Goal: Information Seeking & Learning: Learn about a topic

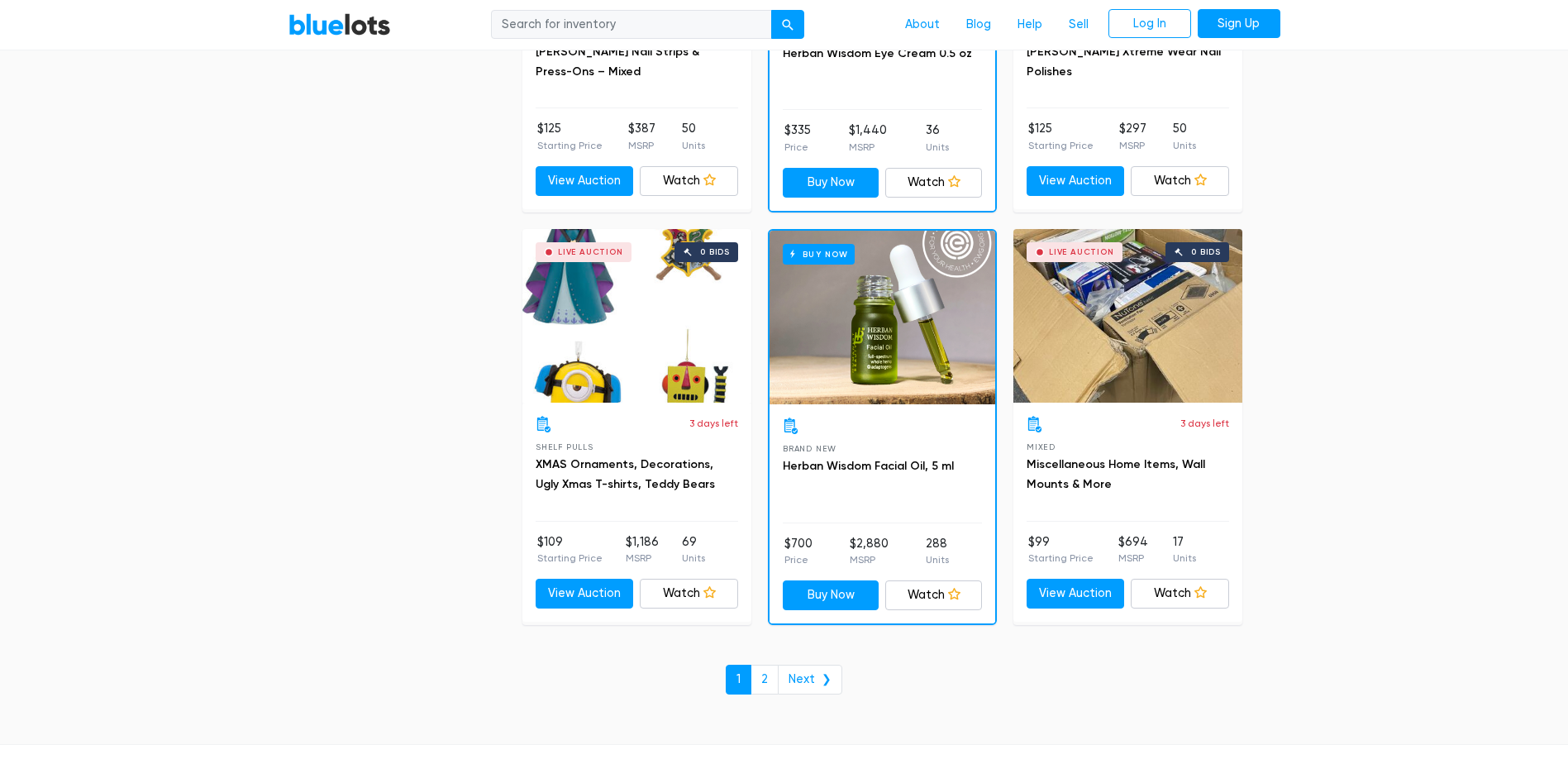
scroll to position [7145, 0]
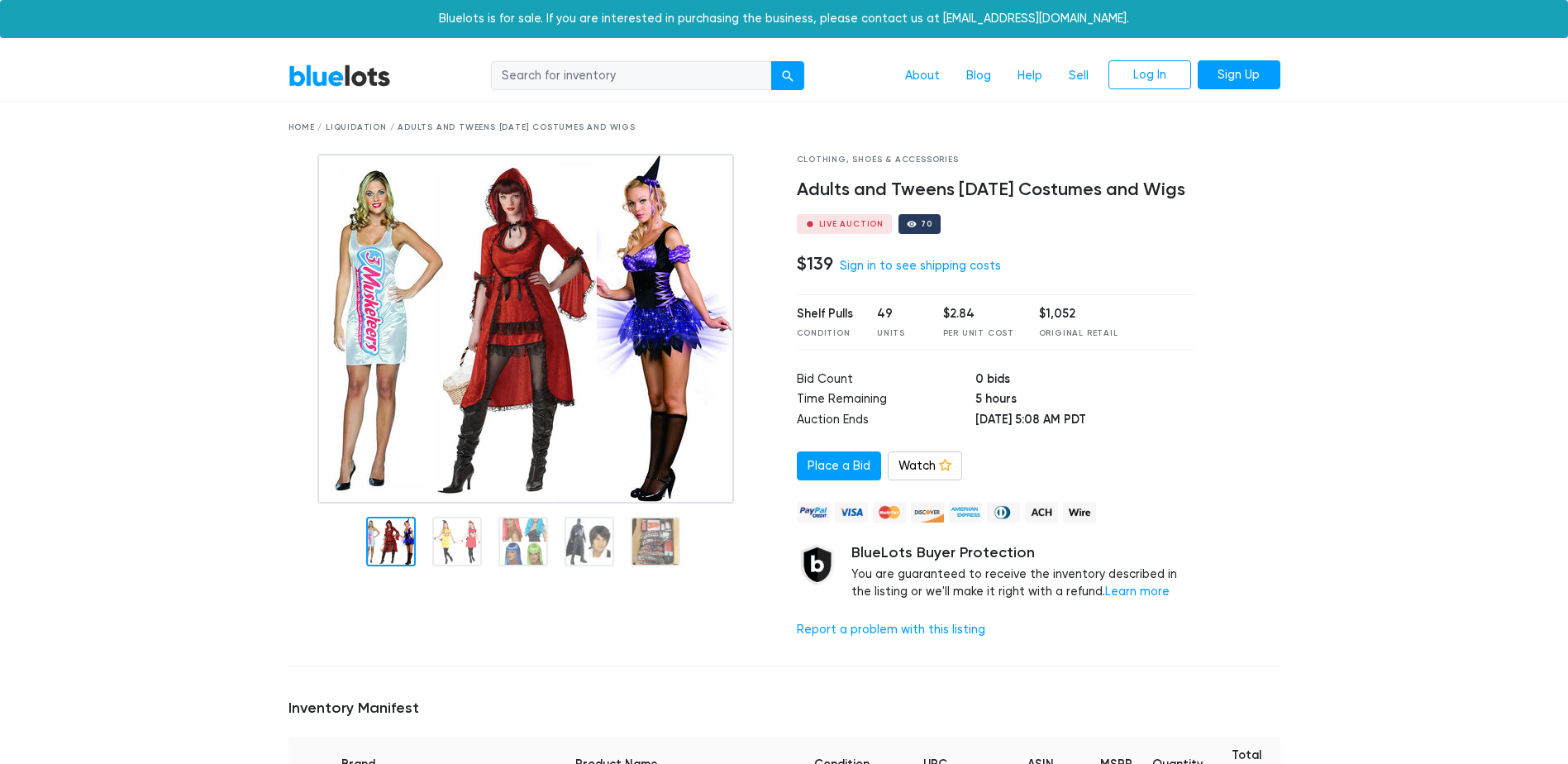
click at [418, 263] on img at bounding box center [525, 328] width 417 height 350
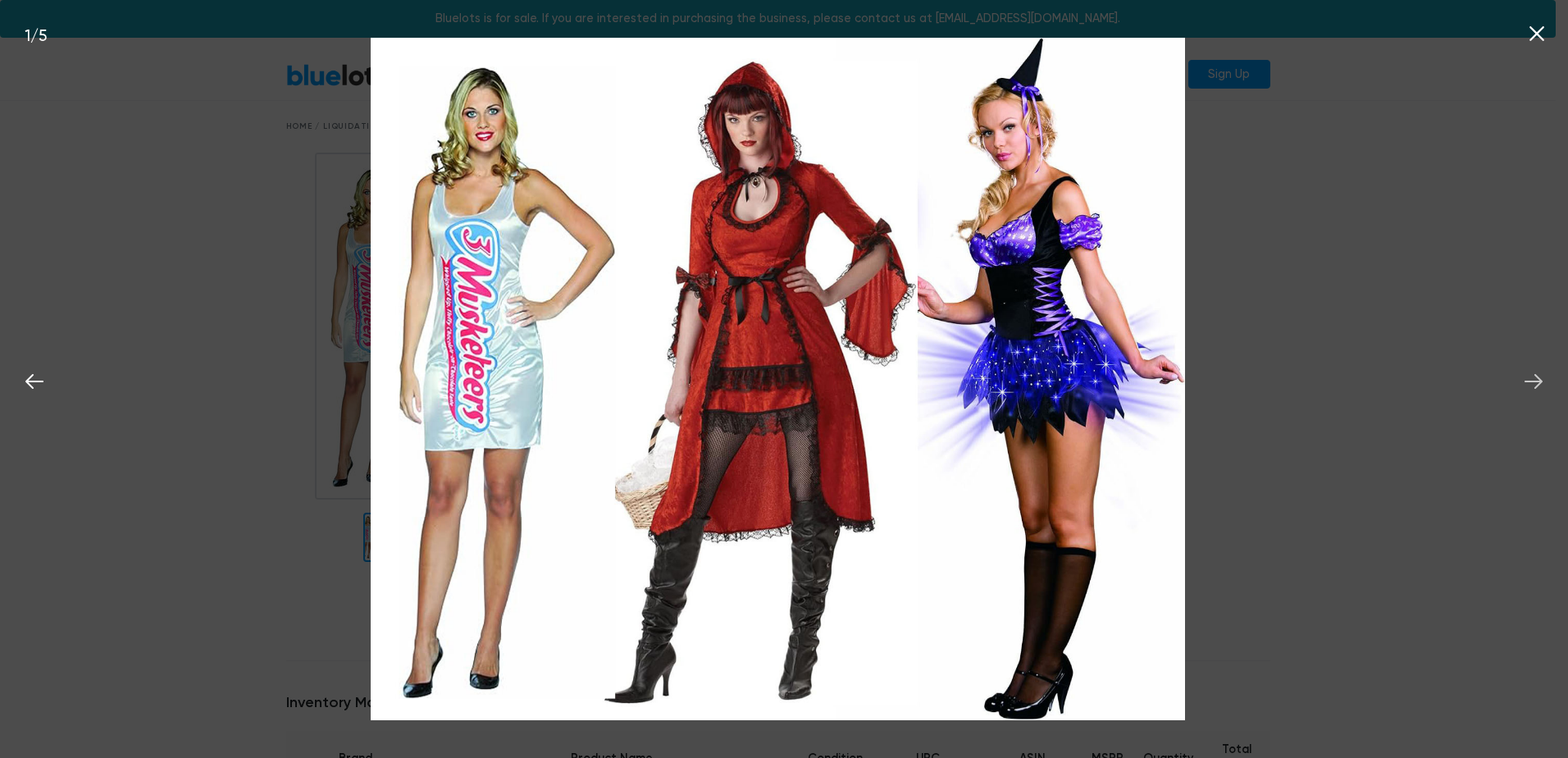
click at [1533, 380] on icon at bounding box center [1533, 381] width 25 height 25
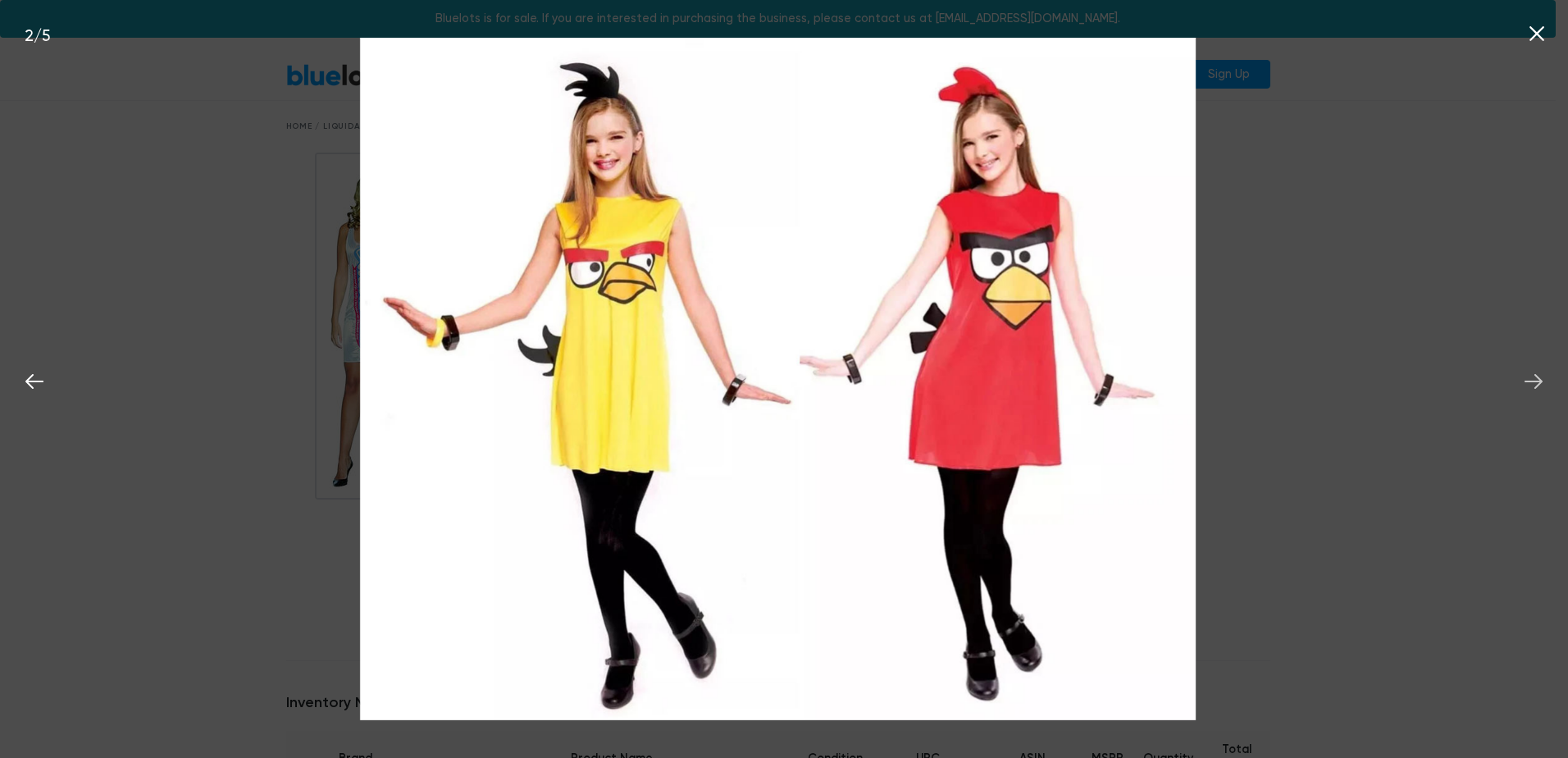
click at [1533, 380] on icon at bounding box center [1533, 381] width 25 height 25
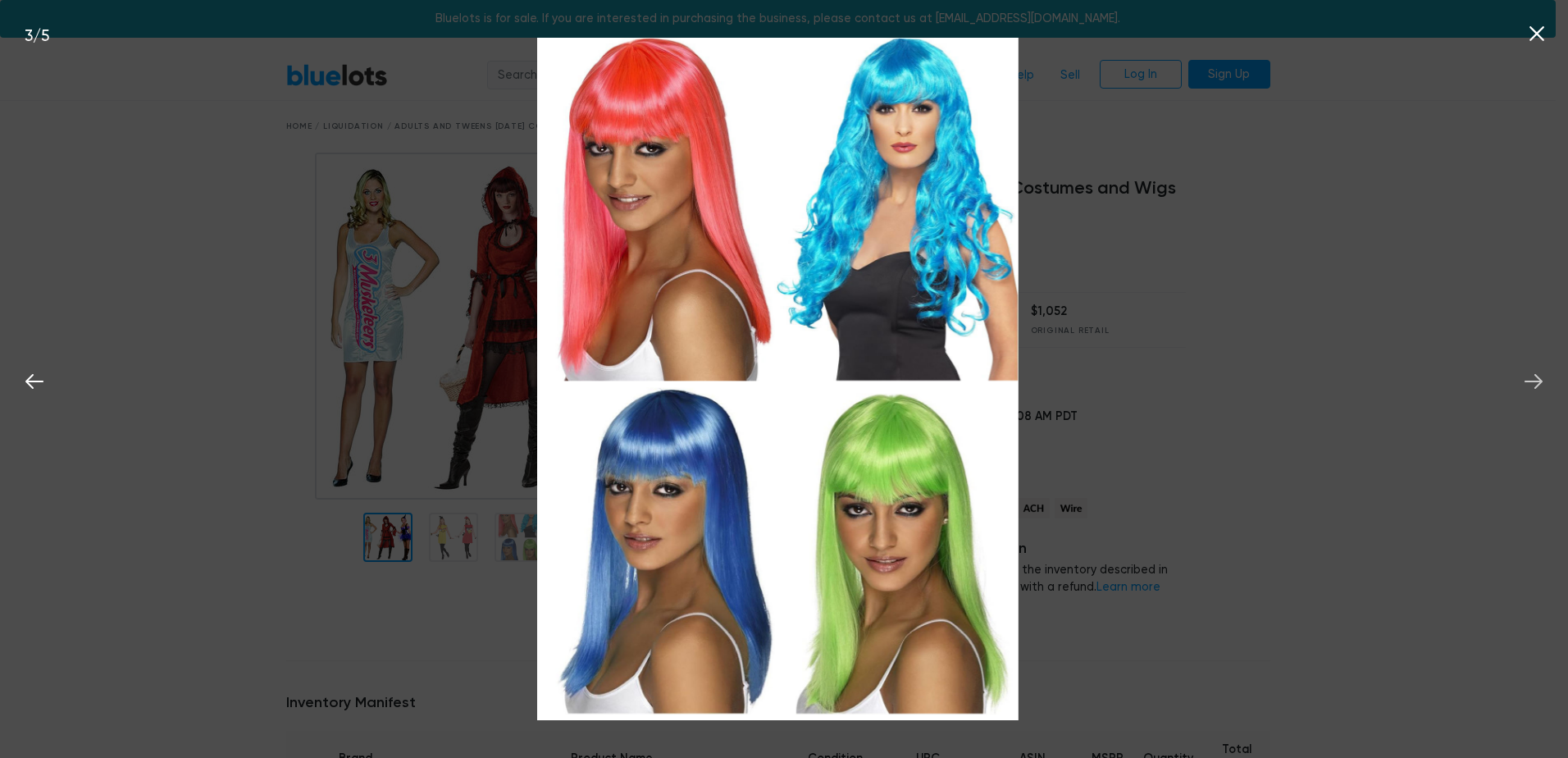
click at [1533, 380] on icon at bounding box center [1533, 381] width 25 height 25
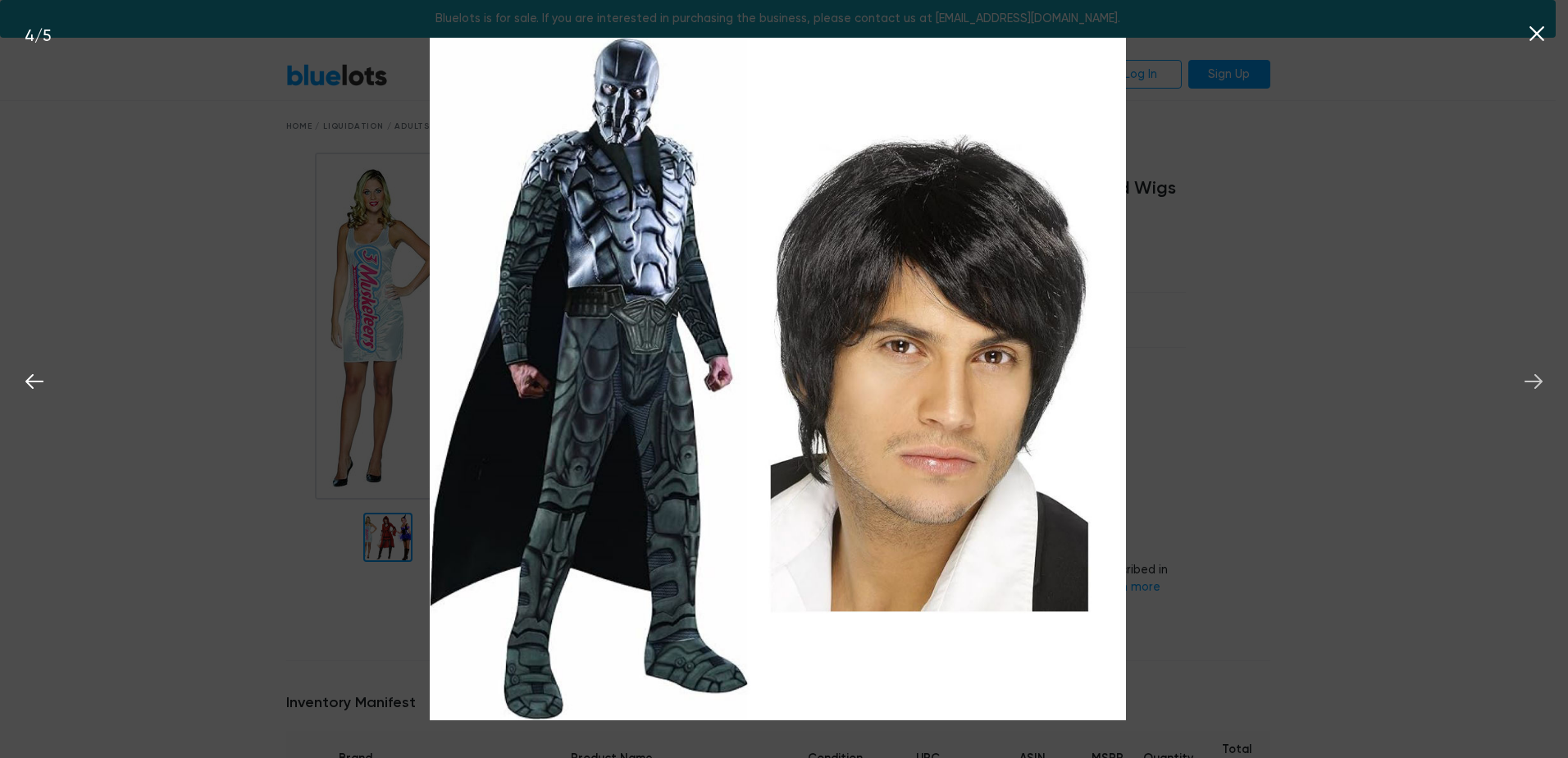
click at [1533, 380] on icon at bounding box center [1533, 381] width 25 height 25
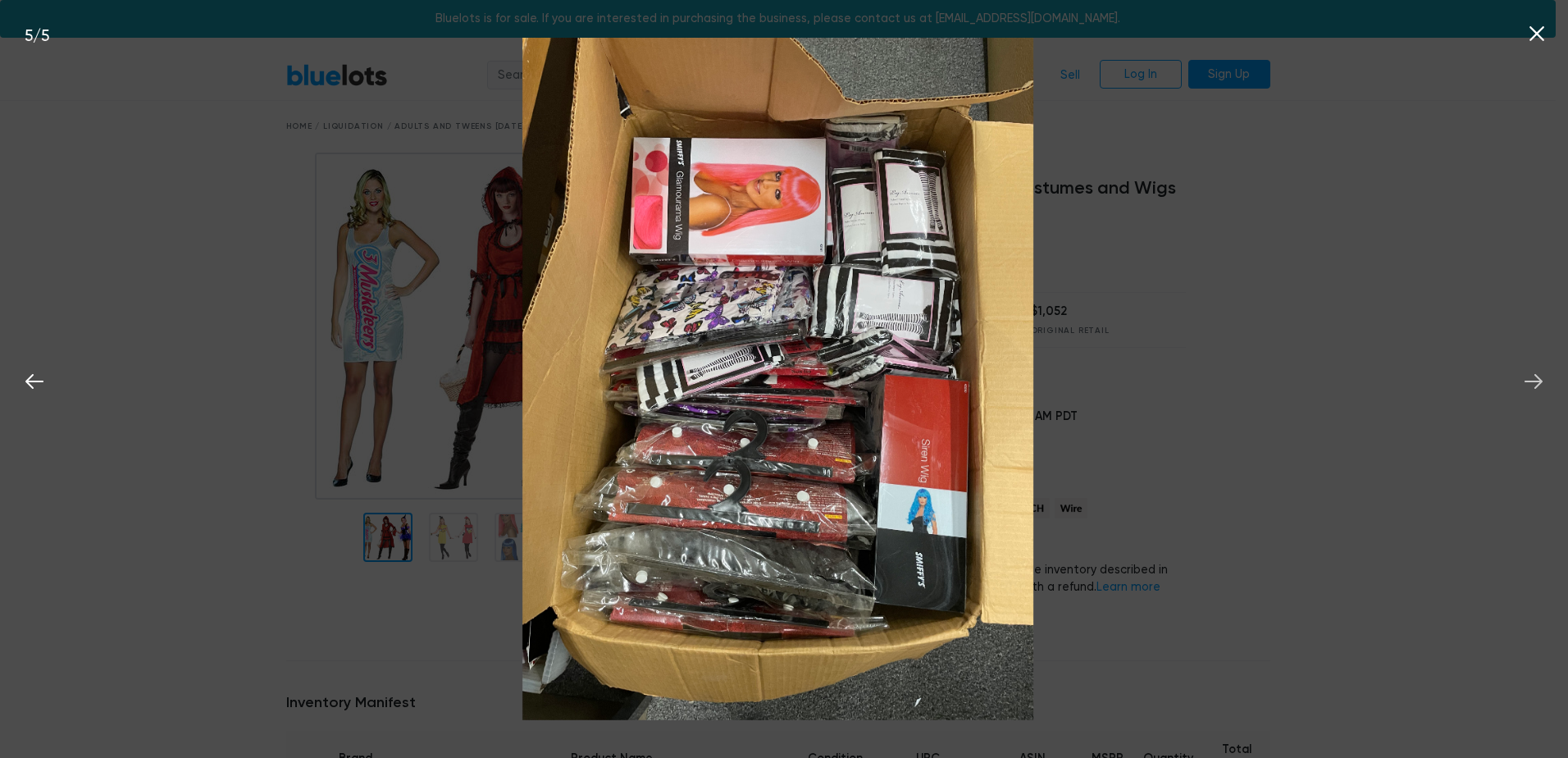
click at [1533, 380] on icon at bounding box center [1533, 381] width 25 height 25
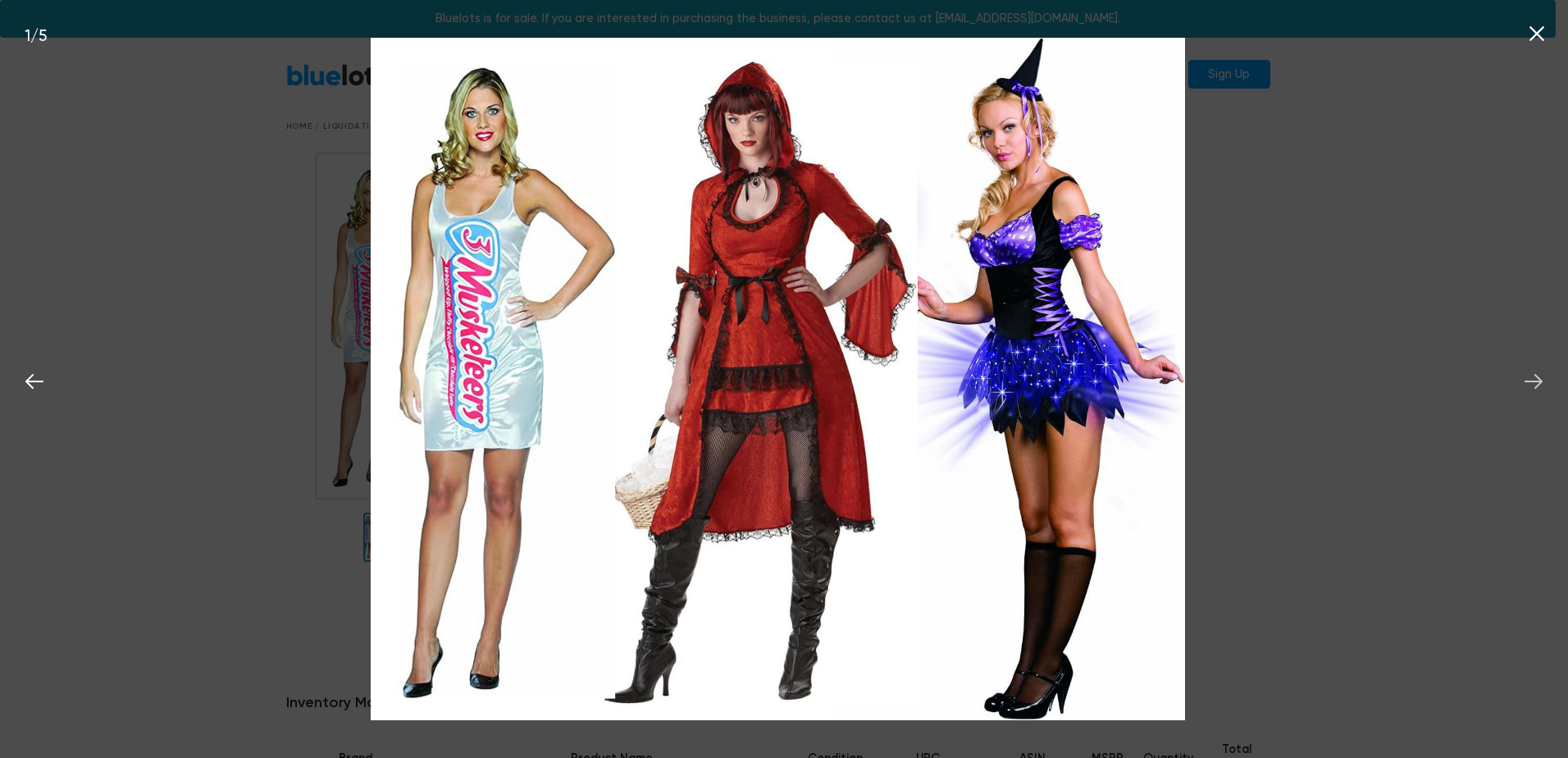
click at [1533, 380] on icon at bounding box center [1533, 381] width 25 height 25
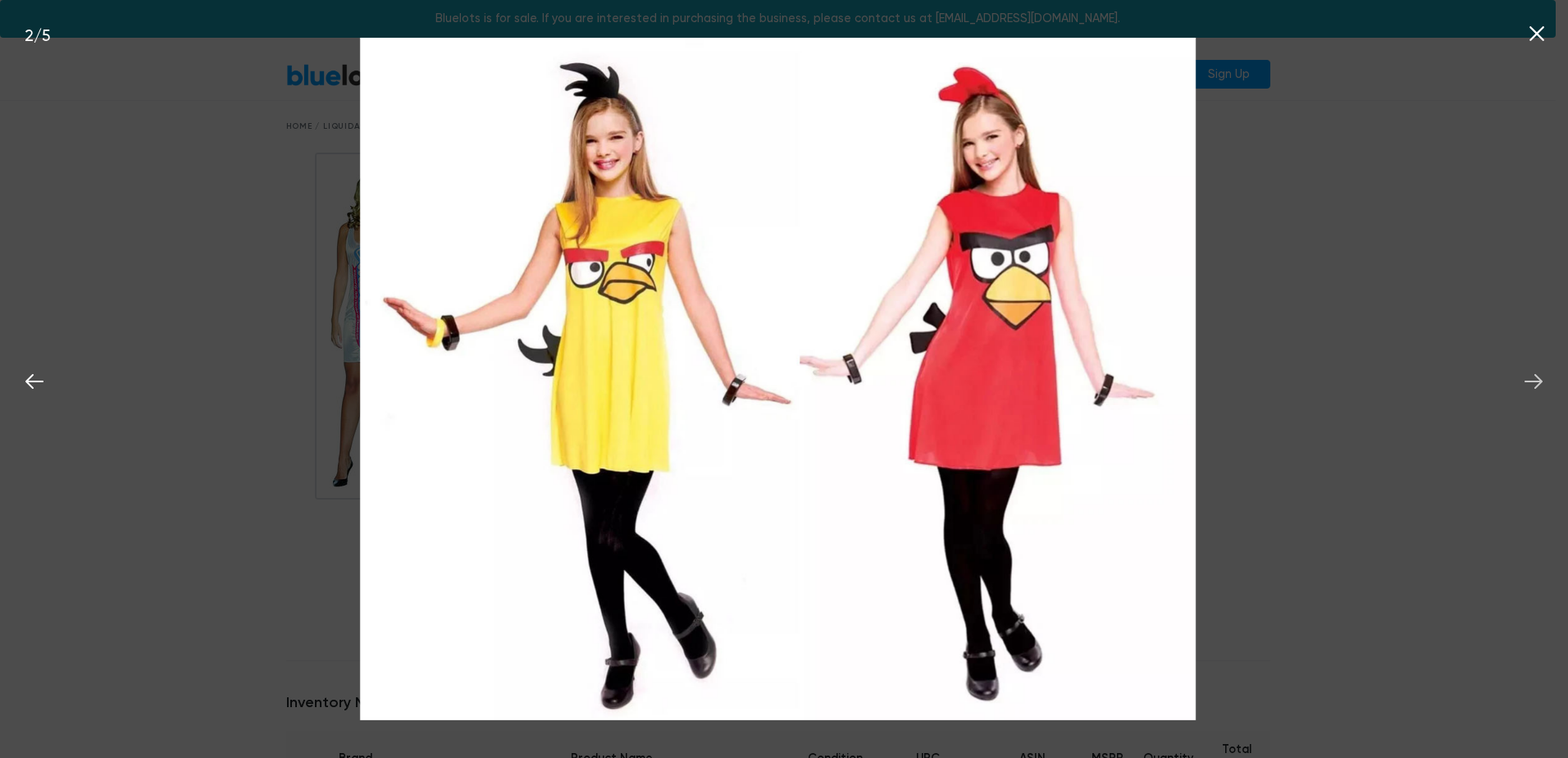
click at [1533, 380] on icon at bounding box center [1533, 381] width 25 height 25
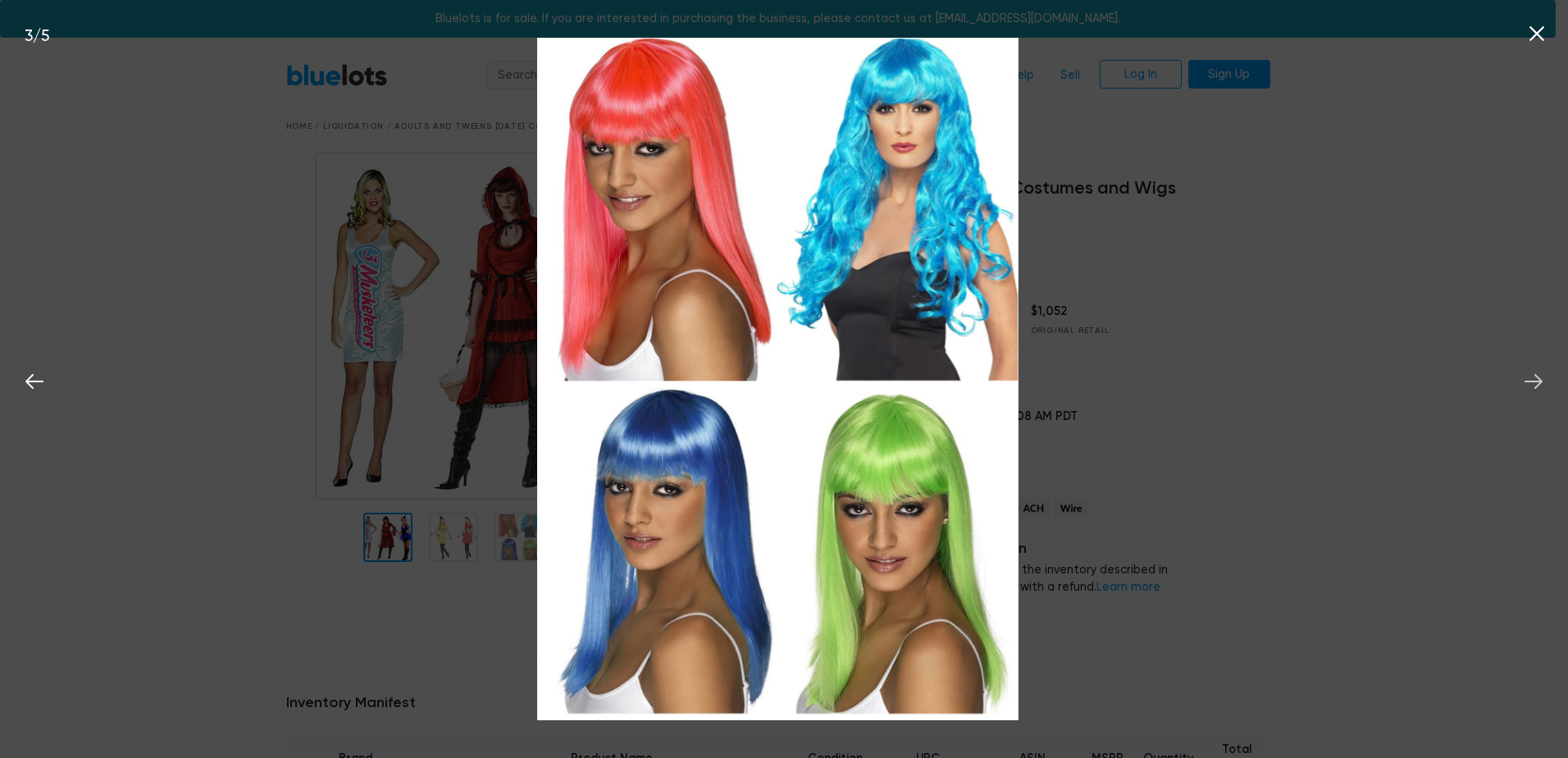
click at [1533, 380] on icon at bounding box center [1533, 381] width 25 height 25
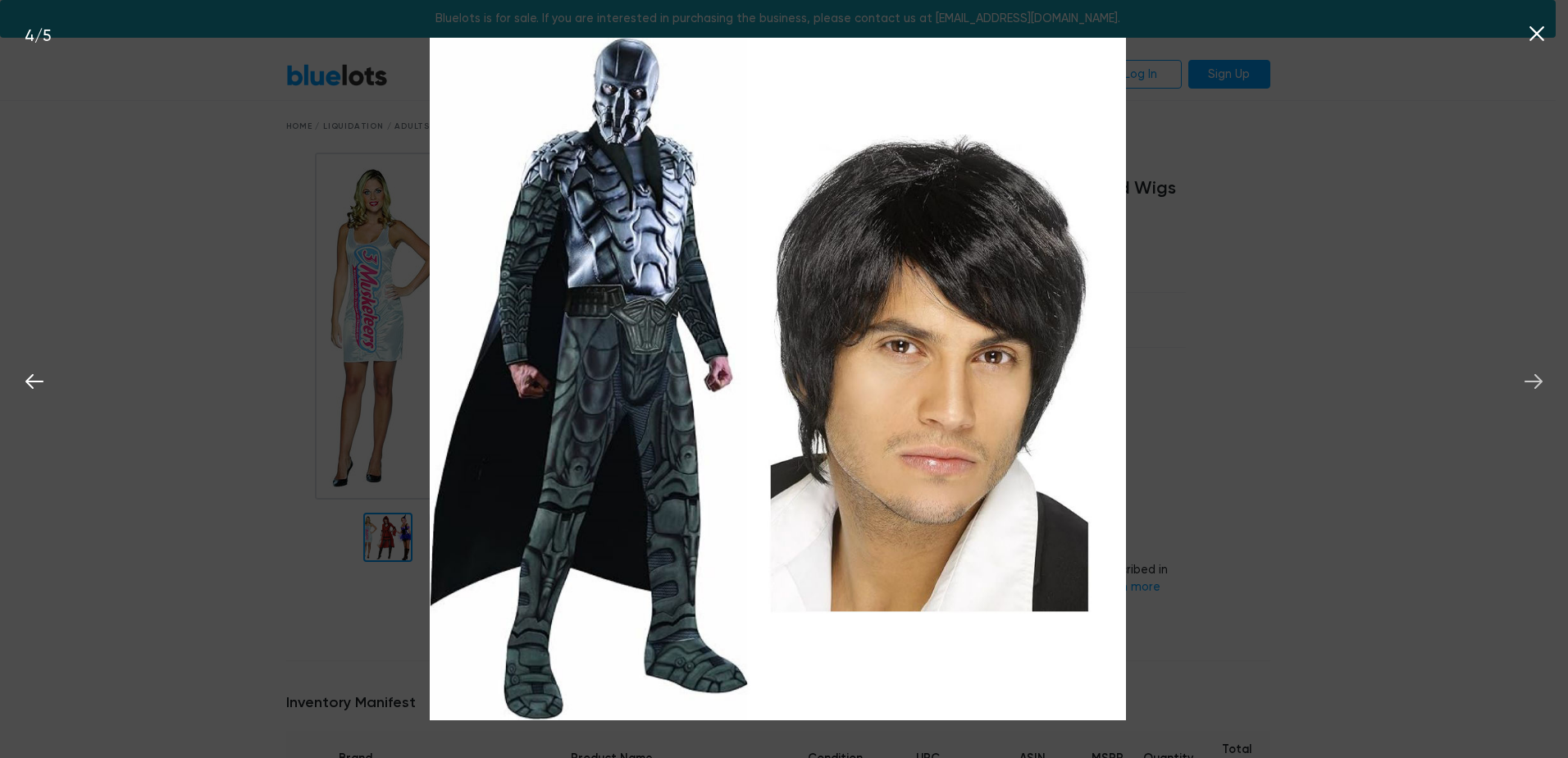
click at [1533, 380] on icon at bounding box center [1533, 381] width 25 height 25
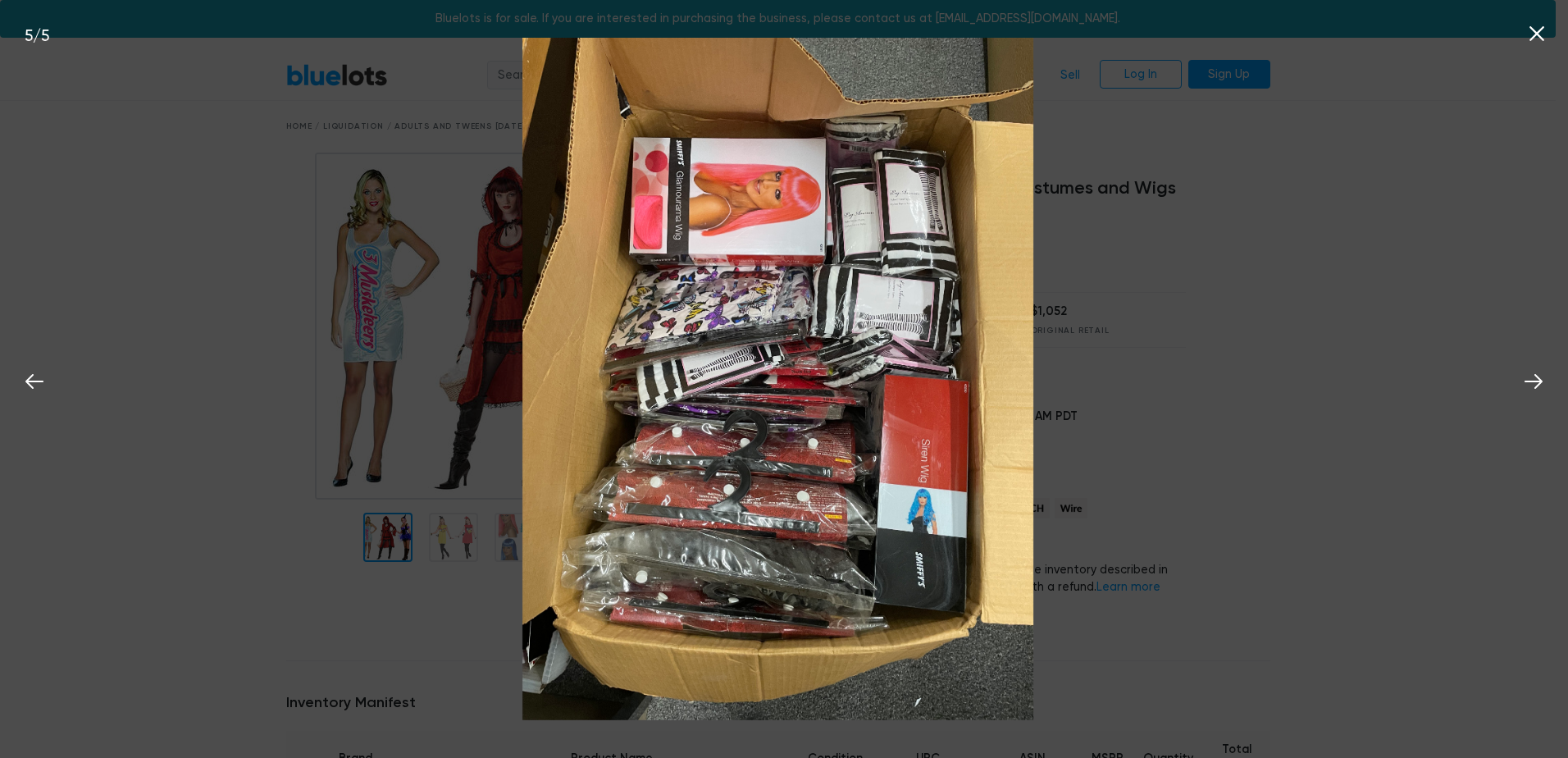
click at [1478, 225] on div "5 / 5" at bounding box center [784, 379] width 1568 height 758
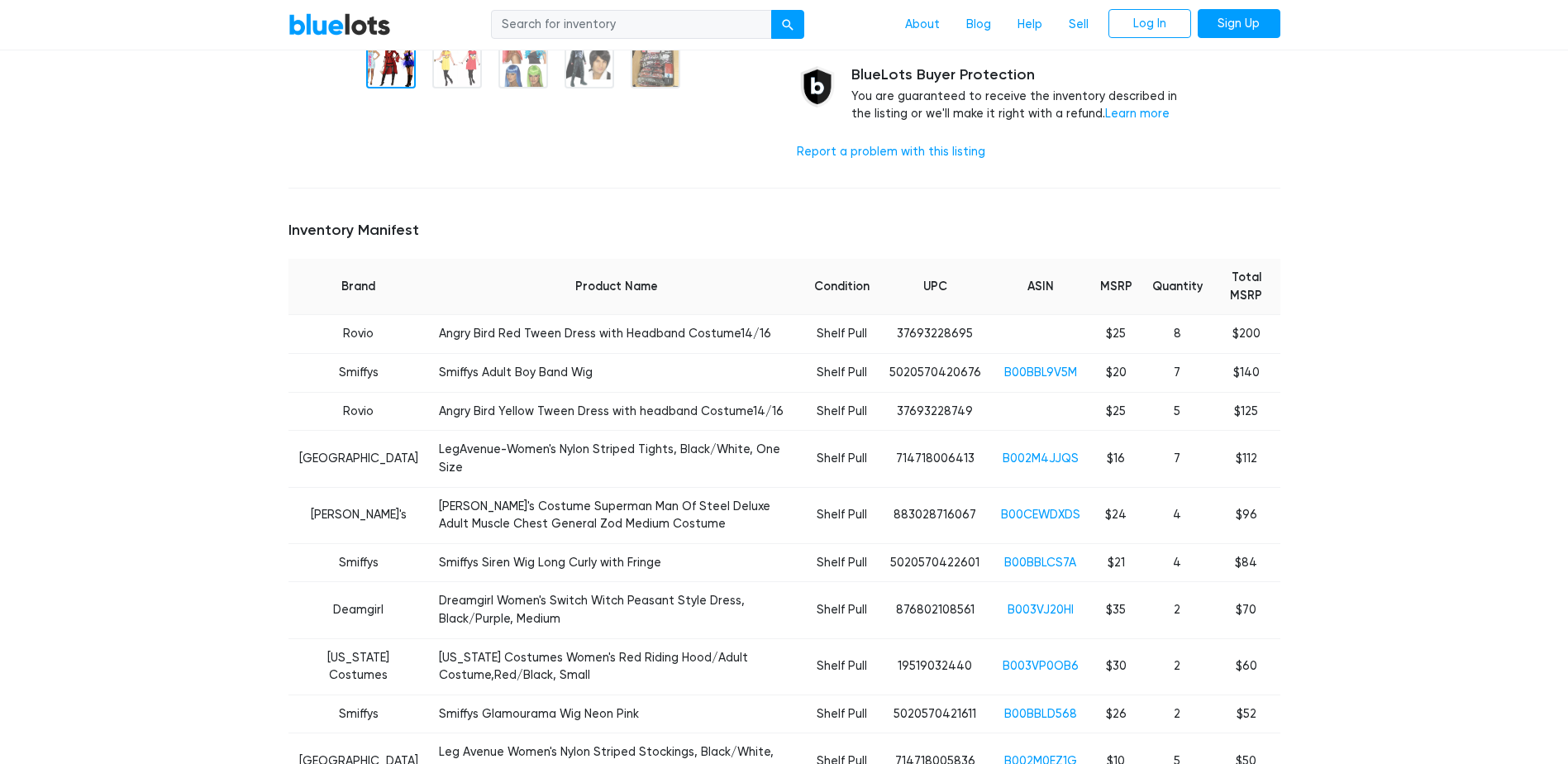
scroll to position [496, 0]
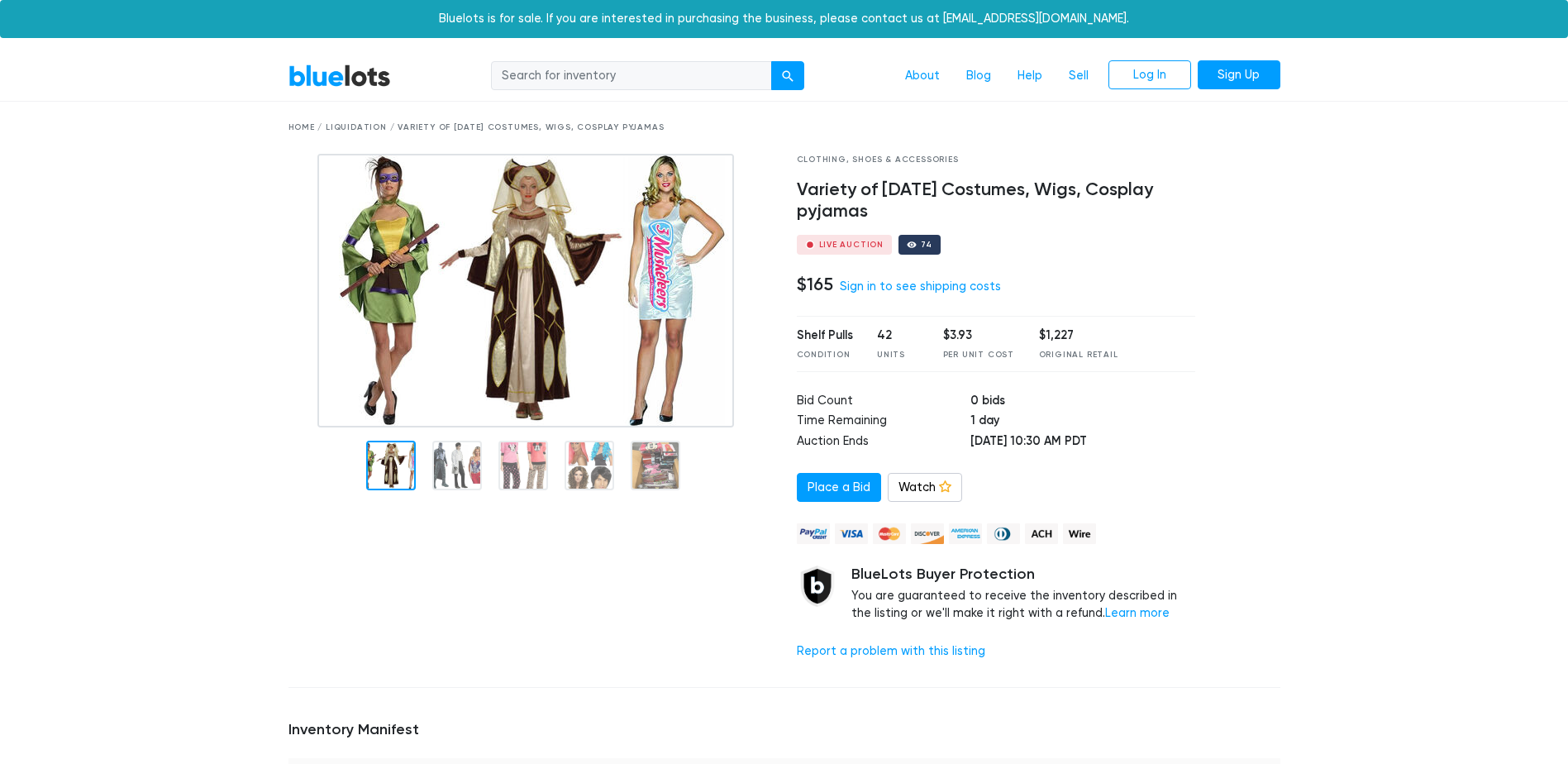
click at [594, 263] on img at bounding box center [525, 290] width 417 height 274
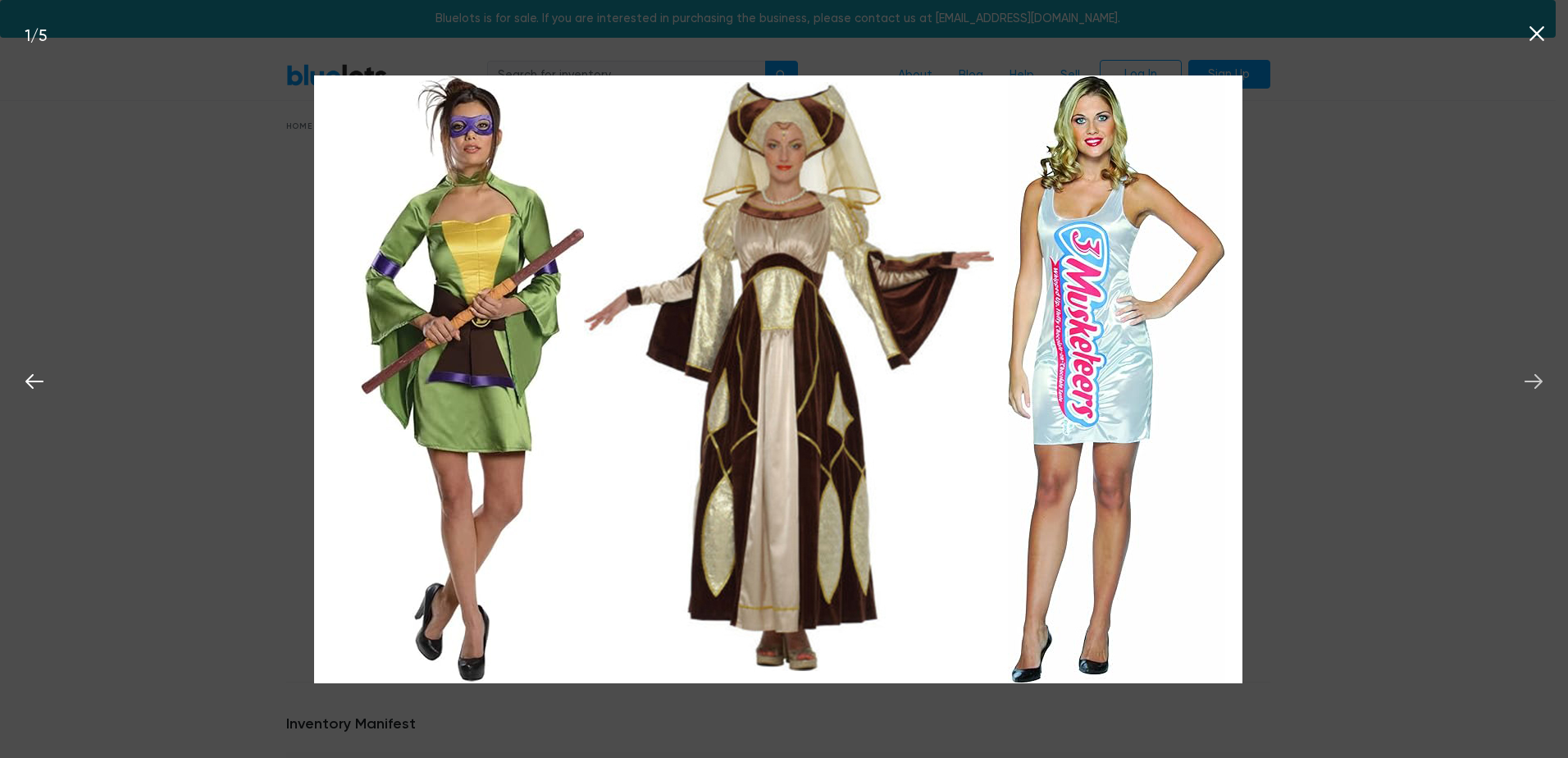
click at [1536, 378] on icon at bounding box center [1533, 381] width 25 height 25
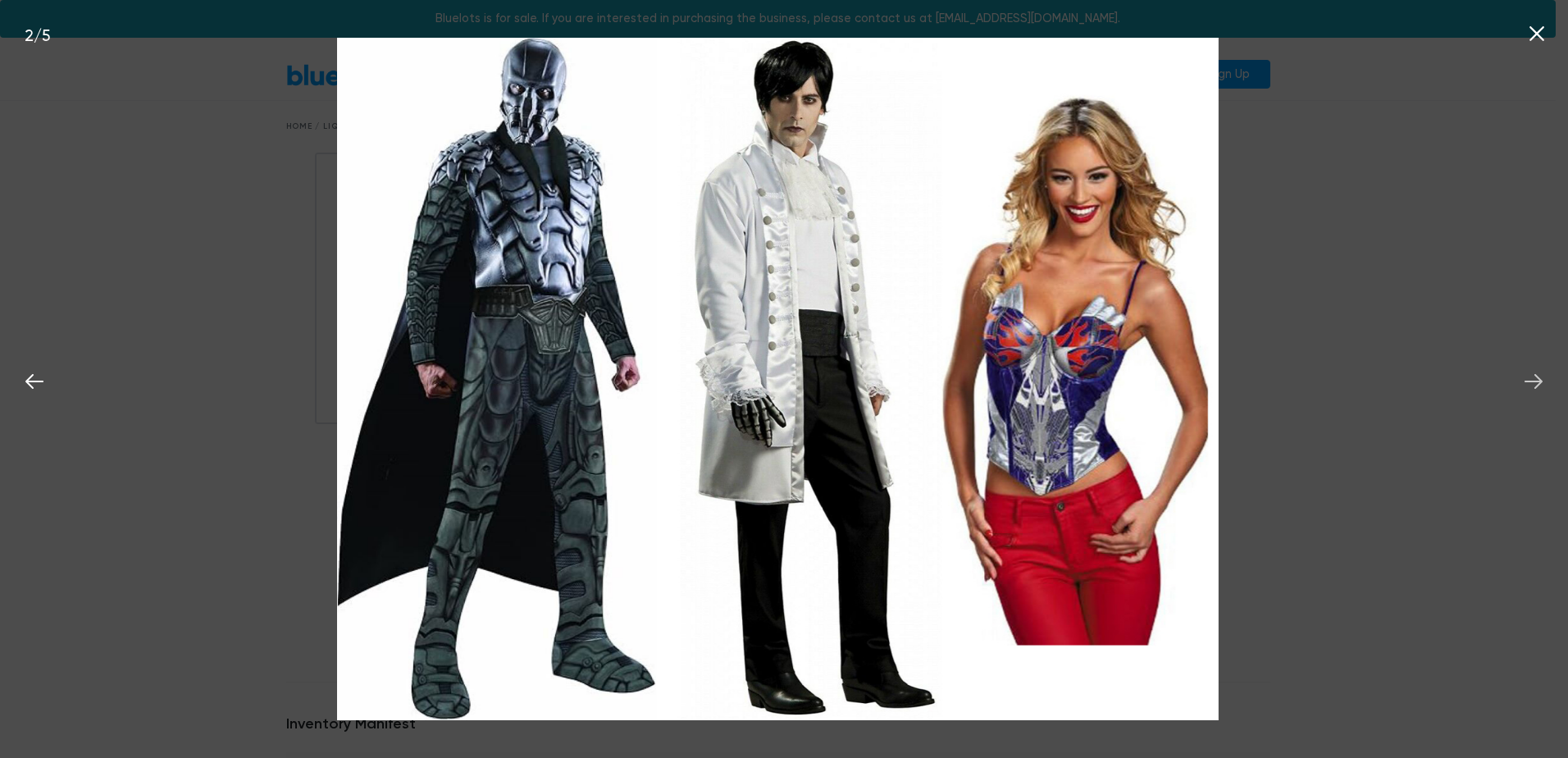
click at [1536, 378] on icon at bounding box center [1533, 381] width 25 height 25
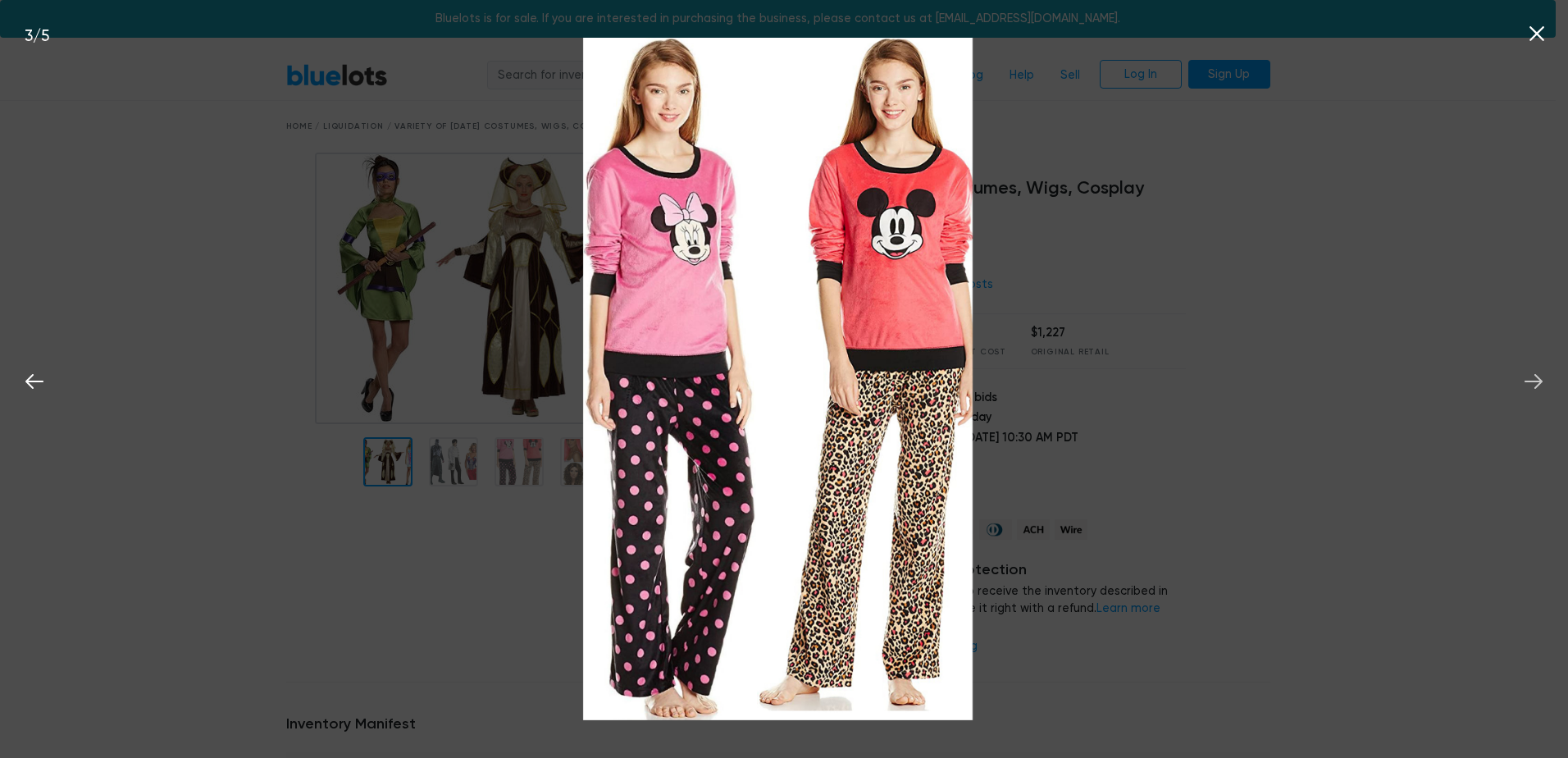
click at [1536, 378] on icon at bounding box center [1533, 381] width 25 height 25
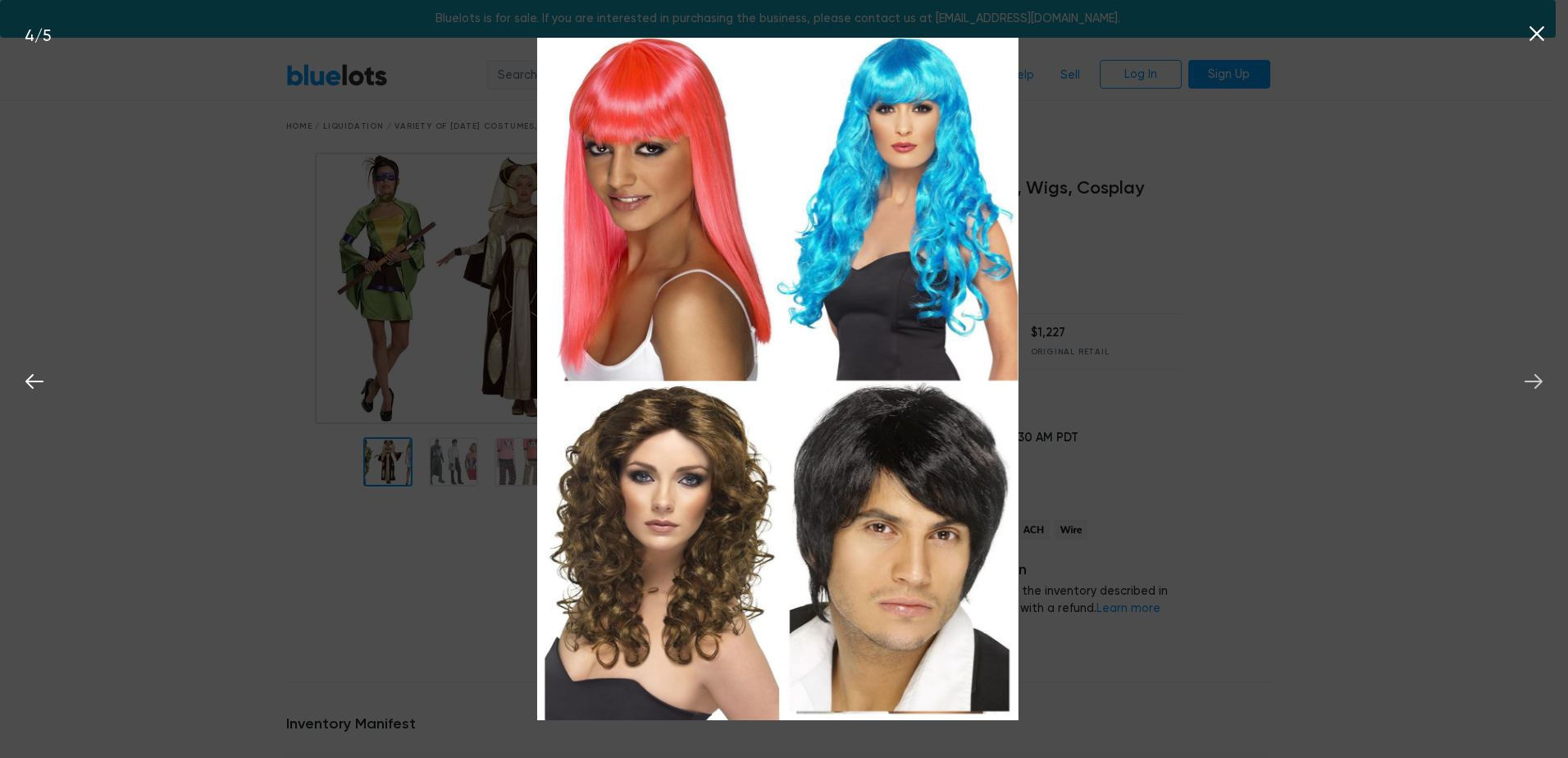
click at [1536, 378] on icon at bounding box center [1533, 381] width 25 height 25
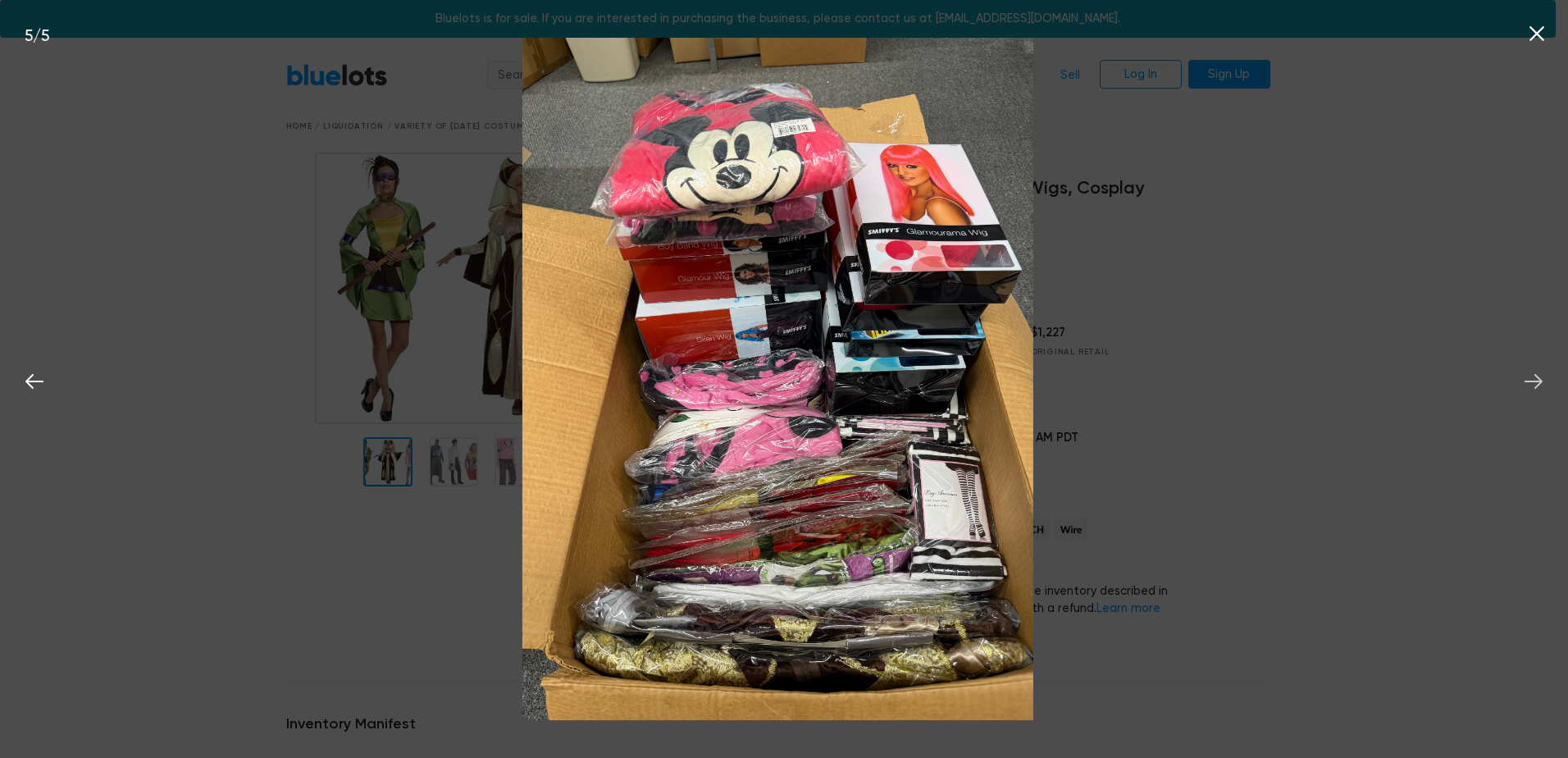
click at [1536, 378] on icon at bounding box center [1533, 381] width 25 height 25
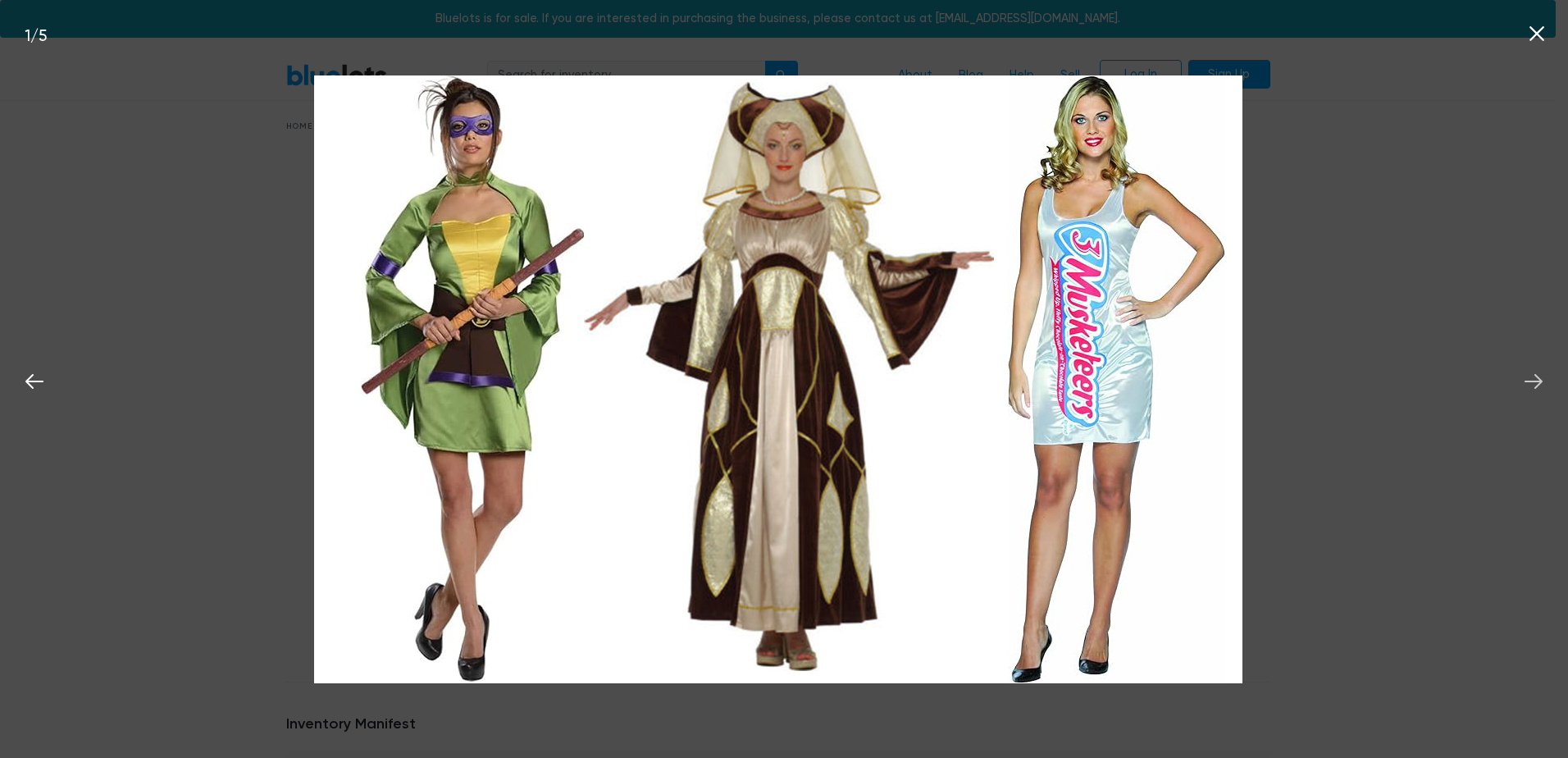
click at [1536, 378] on icon at bounding box center [1533, 381] width 25 height 25
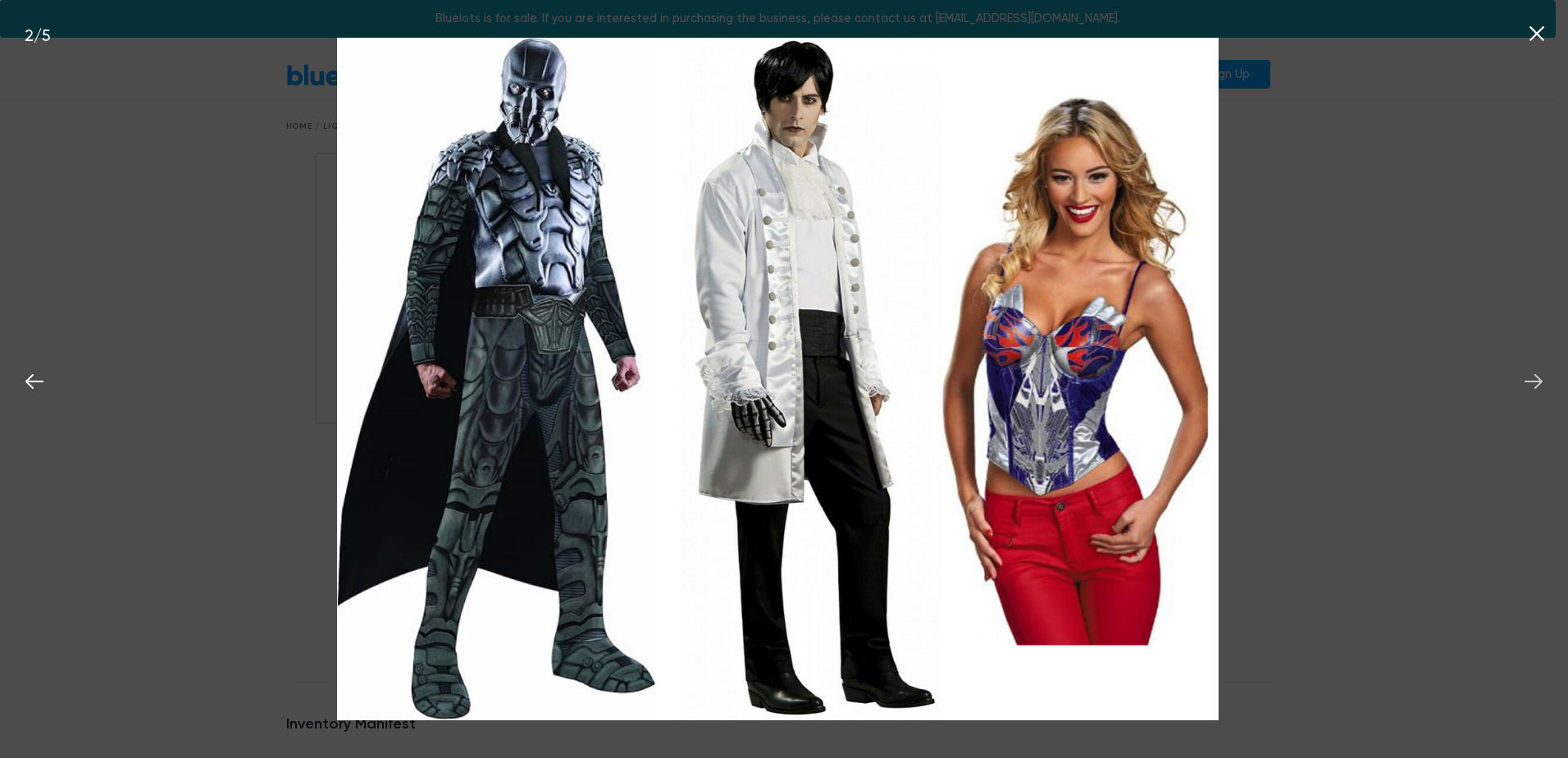
click at [1536, 378] on icon at bounding box center [1533, 381] width 25 height 25
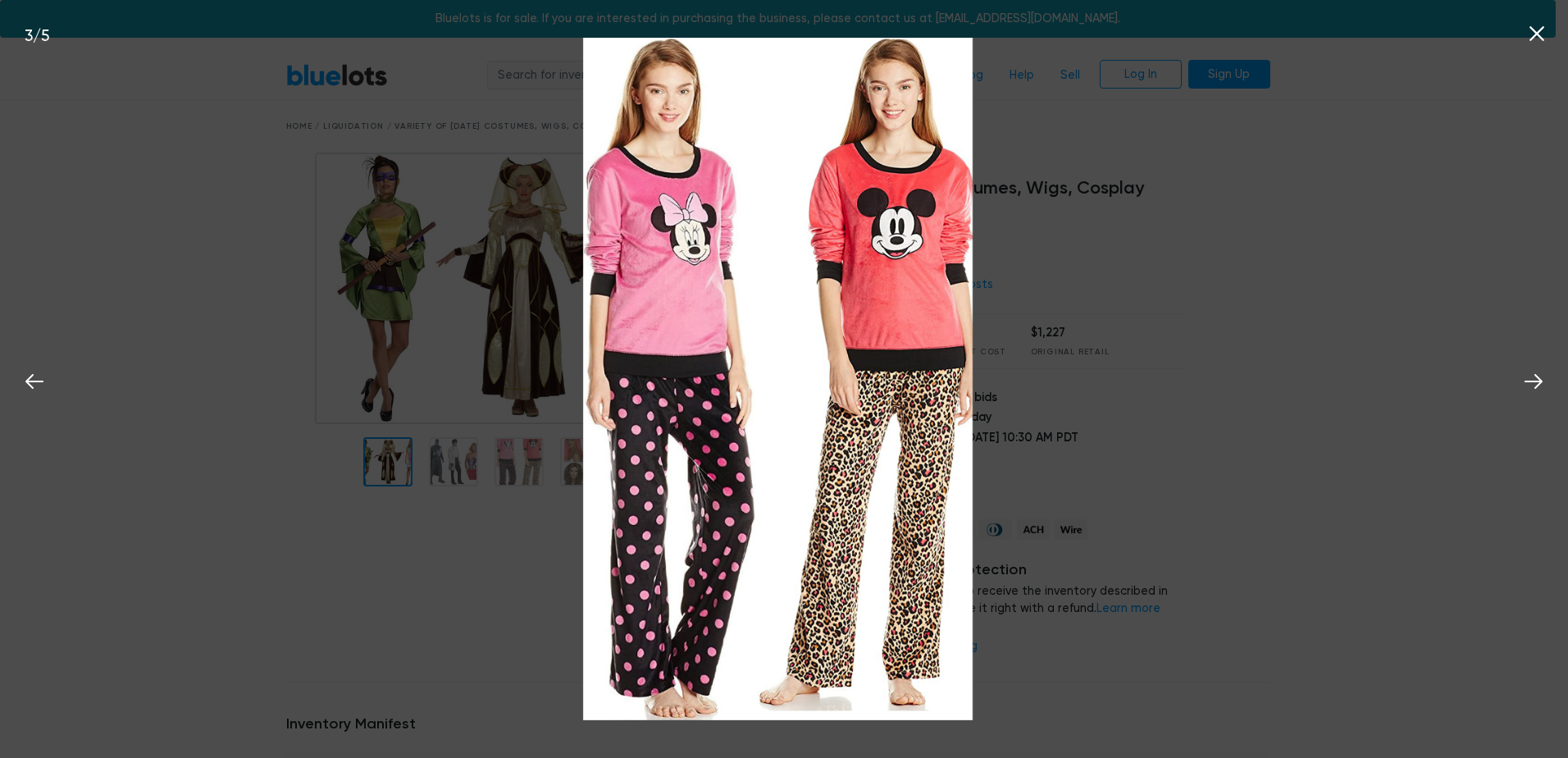
click at [1538, 25] on icon at bounding box center [1537, 33] width 25 height 25
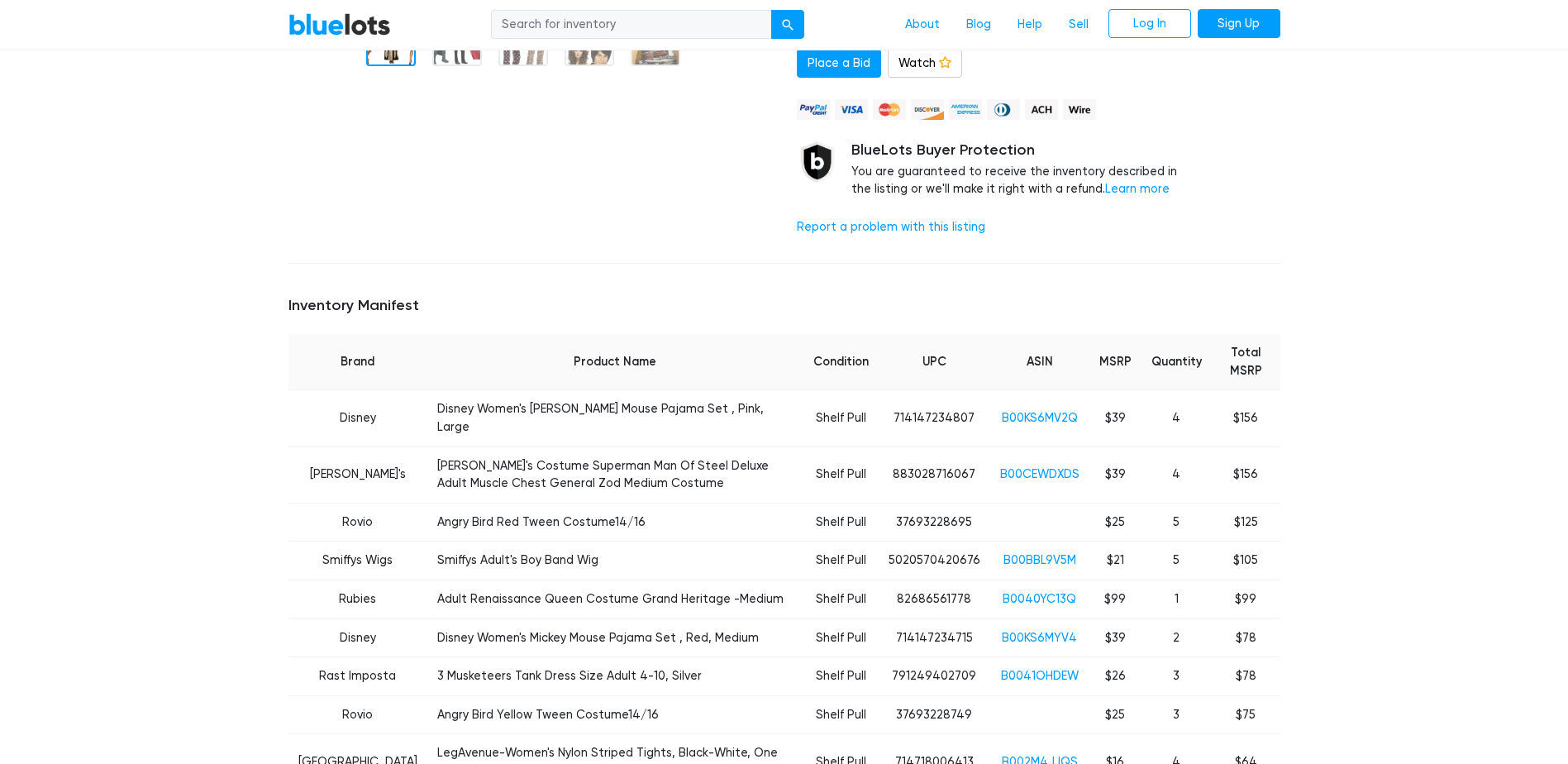
scroll to position [579, 0]
